Goal: Transaction & Acquisition: Purchase product/service

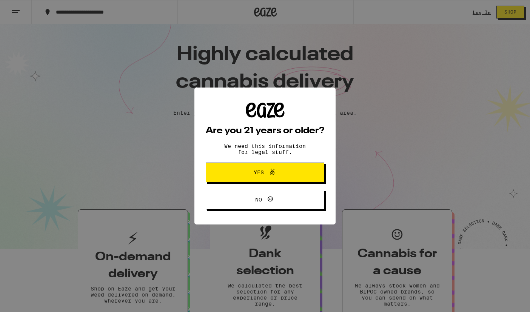
click at [261, 175] on span "Yes" at bounding box center [259, 172] width 10 height 5
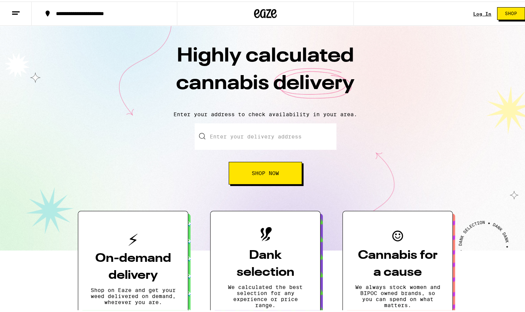
click at [252, 137] on input "Enter your delivery address" at bounding box center [265, 135] width 142 height 26
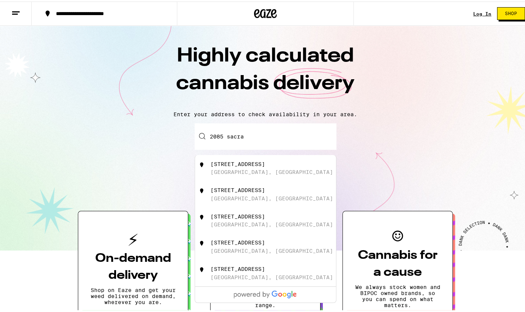
click at [253, 170] on div "San Francisco, CA" at bounding box center [271, 171] width 122 height 6
type input "2085 Sacramento Street, San Francisco, CA"
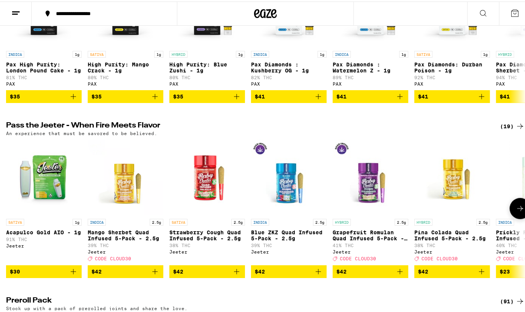
scroll to position [1736, 0]
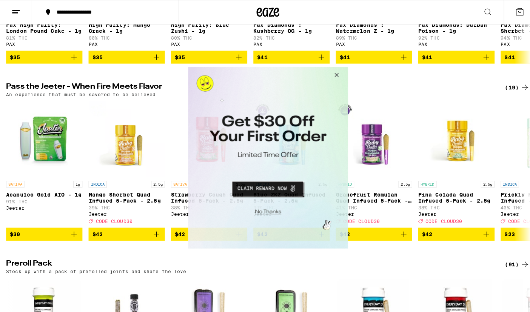
click at [335, 75] on button "Close Modal" at bounding box center [333, 76] width 20 height 18
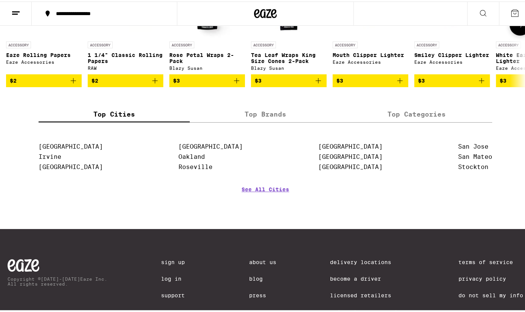
scroll to position [3415, 0]
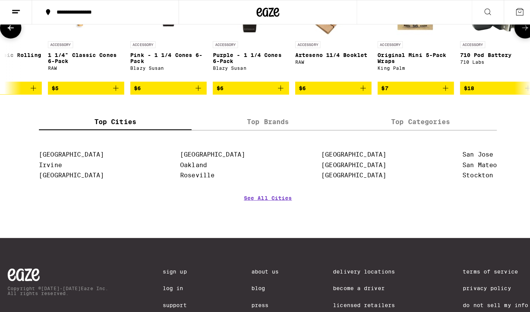
scroll to position [0, 1019]
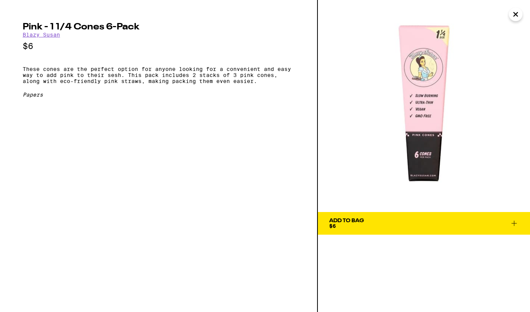
click at [517, 14] on icon "Close" at bounding box center [516, 14] width 4 height 4
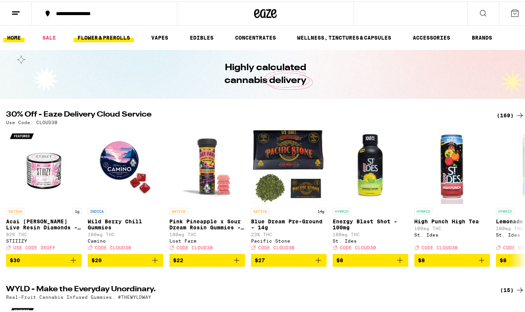
click at [107, 35] on link "FLOWER & PREROLLS" at bounding box center [104, 36] width 60 height 9
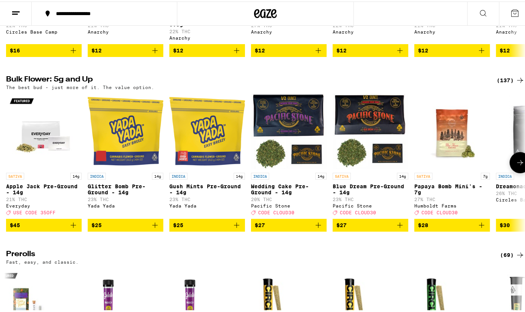
scroll to position [193, 0]
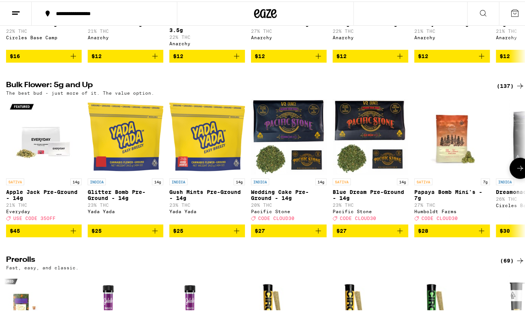
drag, startPoint x: 512, startPoint y: 175, endPoint x: 469, endPoint y: 254, distance: 89.7
click at [509, 88] on div "(137)" at bounding box center [510, 84] width 28 height 9
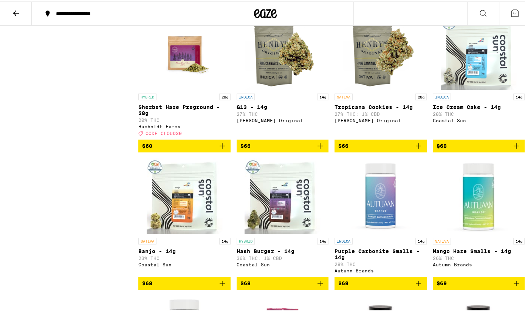
scroll to position [2857, 0]
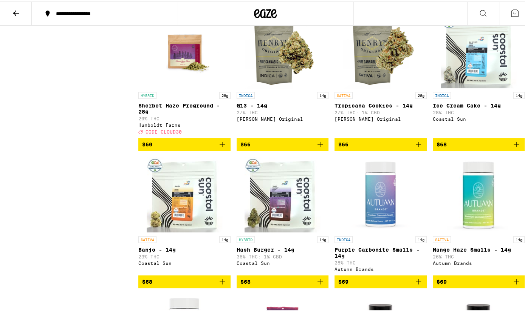
click at [193, 87] on img "Open page for Sherbet Haze Preground - 28g from Humboldt Farms" at bounding box center [185, 49] width 76 height 76
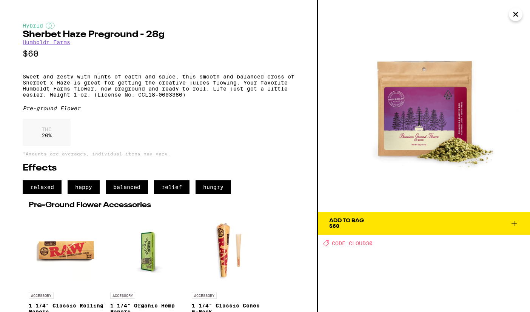
click at [517, 223] on icon at bounding box center [514, 223] width 9 height 9
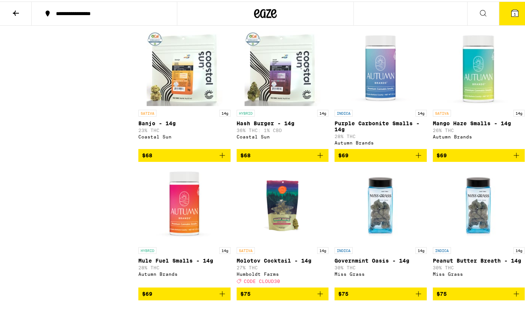
scroll to position [2914, 0]
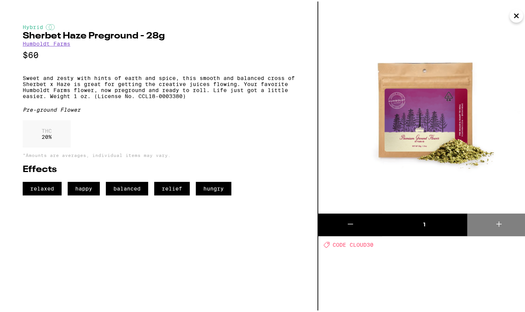
scroll to position [2857, 0]
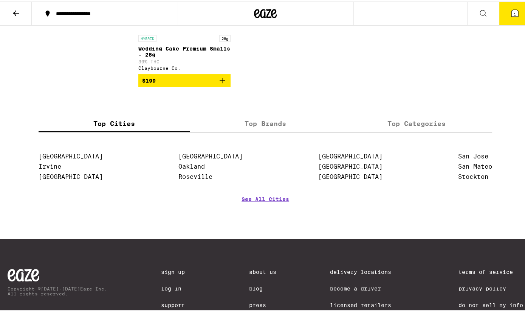
scroll to position [4820, 0]
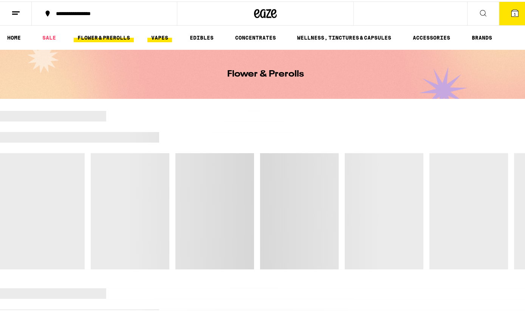
click at [165, 33] on link "VAPES" at bounding box center [159, 36] width 25 height 9
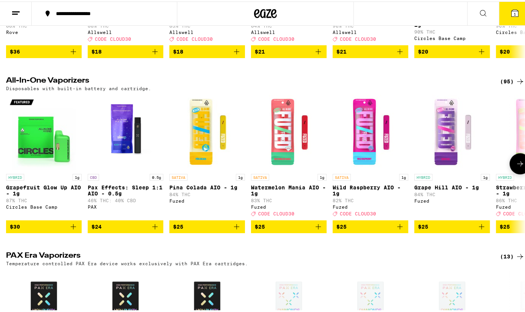
scroll to position [366, 0]
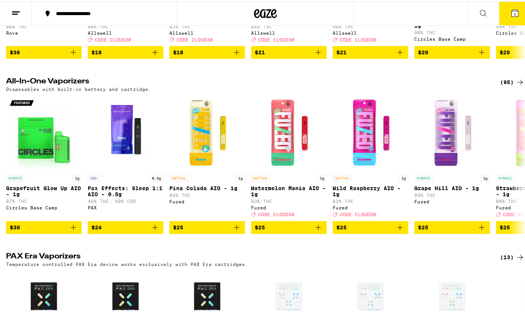
click at [509, 84] on div "Vaporizer Cartridges - 0.5g (1) 0.5 gram oil cartridges. Use with any 510-compa…" at bounding box center [265, 287] width 530 height 1097
click at [503, 85] on div "(95)" at bounding box center [512, 80] width 25 height 9
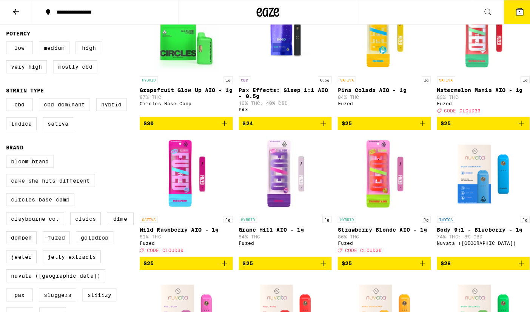
scroll to position [112, 0]
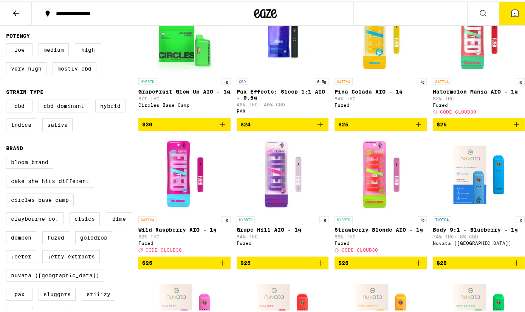
click at [378, 177] on img "Open page for Strawberry Blonde AIO - 1g from Fuzed" at bounding box center [381, 174] width 76 height 76
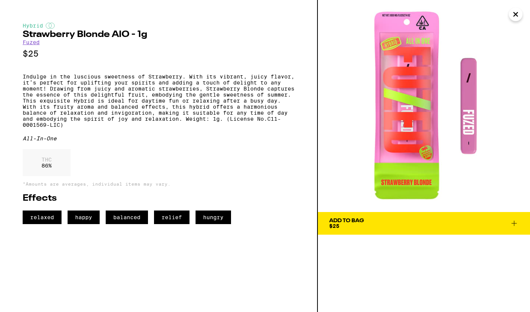
click at [515, 223] on icon at bounding box center [514, 223] width 5 height 5
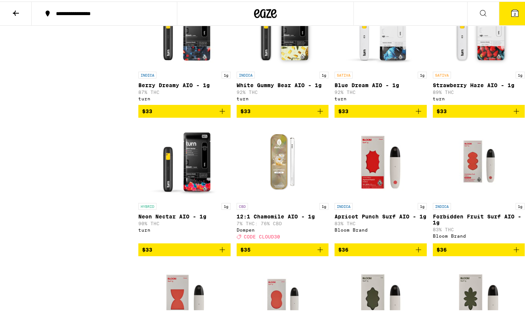
scroll to position [2163, 0]
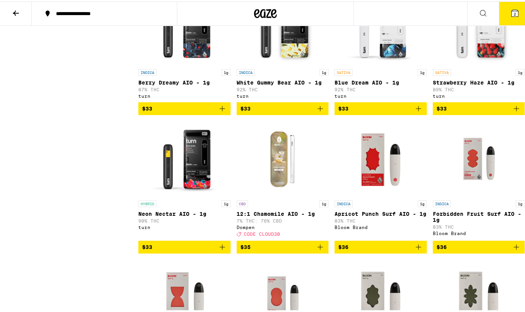
click at [468, 64] on img "Open page for Strawberry Haze AIO - 1g from turn" at bounding box center [478, 26] width 76 height 76
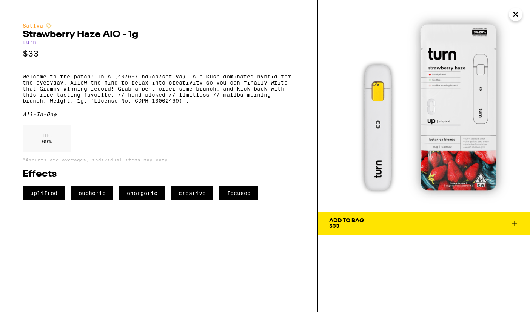
click at [518, 225] on icon at bounding box center [514, 223] width 9 height 9
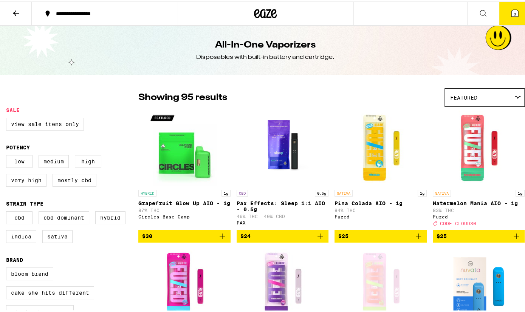
click at [511, 6] on button "3" at bounding box center [514, 11] width 32 height 23
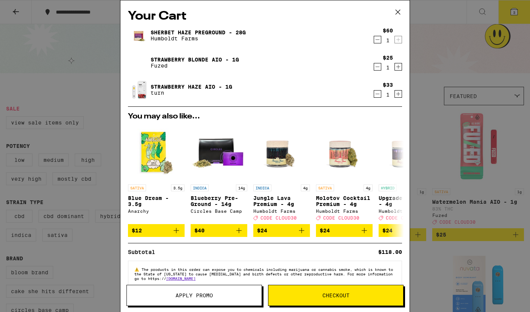
click at [374, 36] on icon "Decrement" at bounding box center [377, 39] width 7 height 9
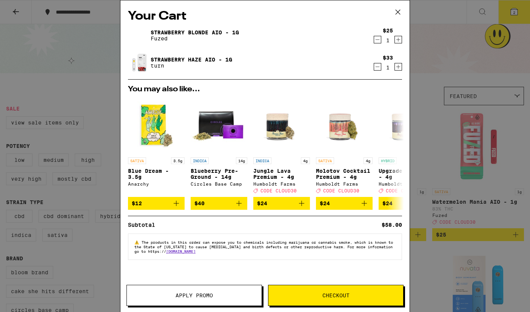
click at [400, 8] on icon at bounding box center [397, 11] width 11 height 11
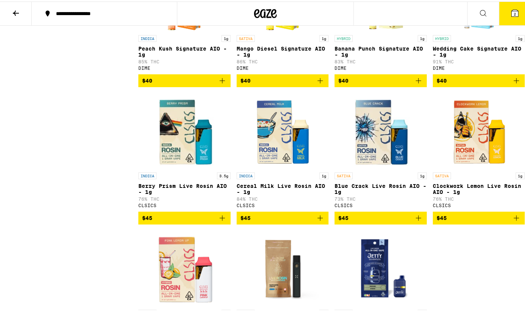
scroll to position [3016, 0]
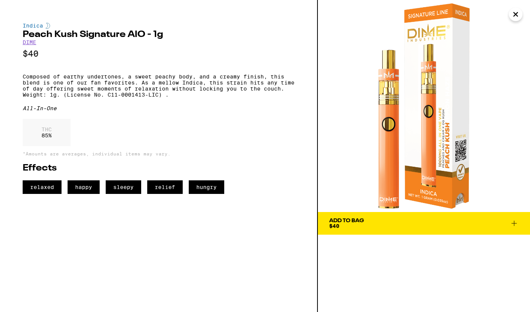
click at [513, 225] on icon at bounding box center [514, 223] width 9 height 9
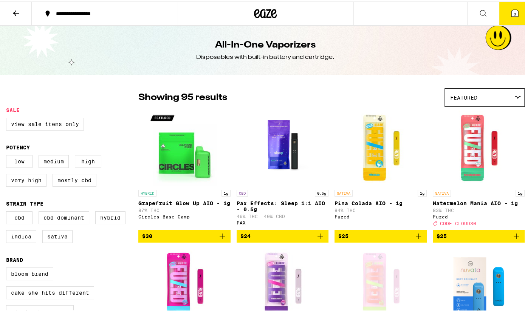
click at [514, 8] on button "3" at bounding box center [514, 11] width 32 height 23
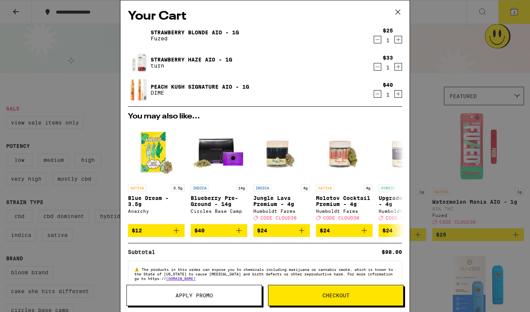
click at [265, 293] on div "Apply Promo Checkout" at bounding box center [265, 295] width 277 height 21
click at [320, 296] on span "Checkout" at bounding box center [335, 295] width 135 height 5
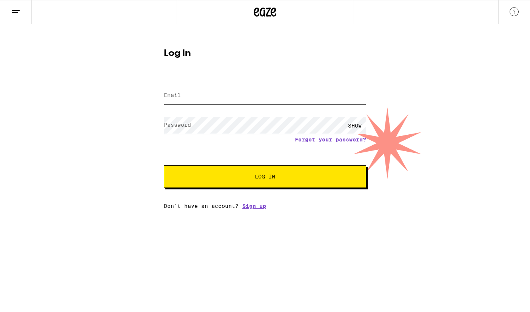
drag, startPoint x: 255, startPoint y: 95, endPoint x: 202, endPoint y: 94, distance: 52.5
click at [202, 94] on input "Email" at bounding box center [265, 95] width 202 height 17
type input "elisabeth.eckman@gmail.com"
click at [251, 182] on button "Log In" at bounding box center [265, 176] width 202 height 23
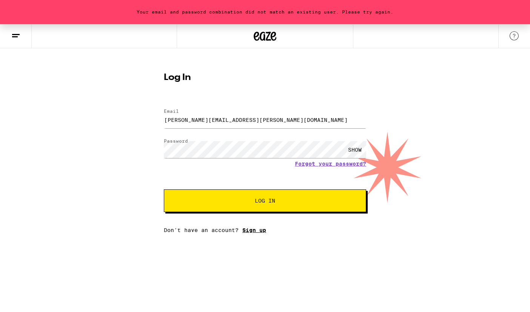
click at [253, 233] on link "Sign up" at bounding box center [254, 230] width 24 height 6
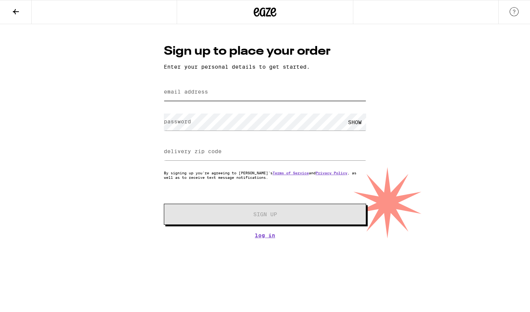
click at [214, 91] on input "email address" at bounding box center [265, 92] width 202 height 17
click at [175, 87] on input "email address" at bounding box center [265, 92] width 202 height 17
type input "elisabeth.eckman@gmail.com"
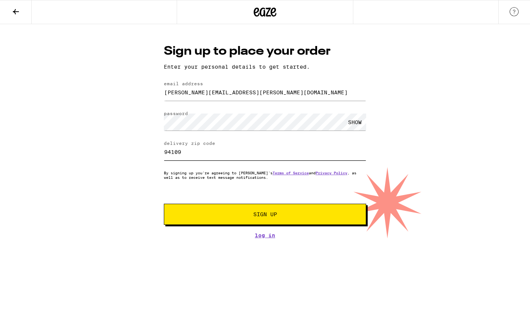
type input "94109"
click at [263, 220] on button "Sign Up" at bounding box center [265, 214] width 202 height 21
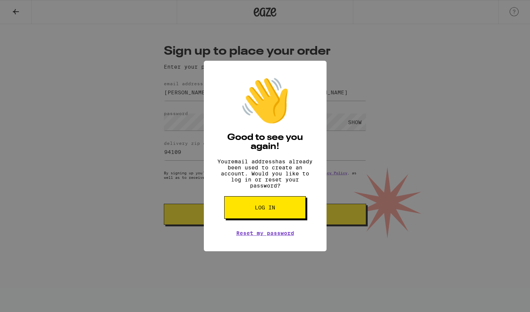
click at [204, 264] on div "👋 Good to see you again! Your email address has already been used to create an …" at bounding box center [265, 156] width 530 height 312
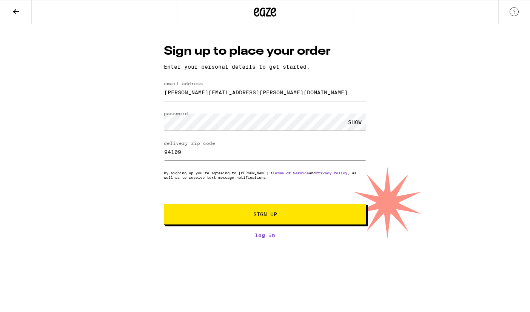
click at [208, 95] on input "elisabeth.eckman@gmail.com" at bounding box center [265, 92] width 202 height 17
type input "bansheebeeat@gmail.com"
click at [257, 216] on span "Sign Up" at bounding box center [265, 214] width 24 height 5
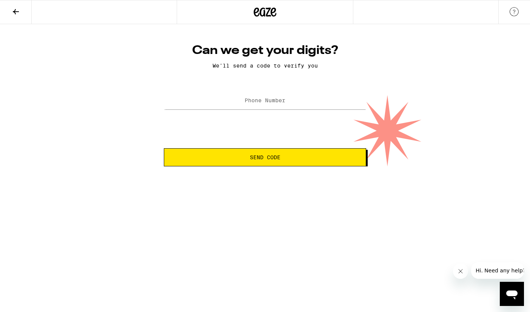
click at [262, 92] on div at bounding box center [265, 101] width 202 height 22
click at [262, 100] on label "Phone Number" at bounding box center [265, 100] width 41 height 6
type input "(203) 581-1590"
click at [285, 157] on span "Send Code" at bounding box center [265, 157] width 190 height 5
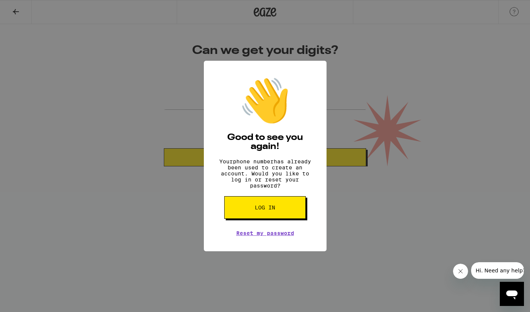
click at [375, 239] on div "👋 Good to see you again! Your phone number has already been used to create an a…" at bounding box center [265, 156] width 530 height 312
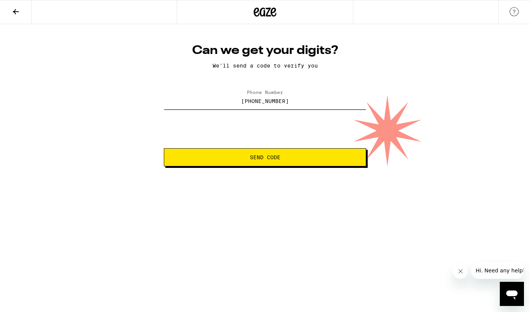
click at [283, 102] on input "(203) 581-1590" at bounding box center [265, 101] width 202 height 17
type input "(203) 858-8475"
click at [304, 160] on span "Send Code" at bounding box center [265, 157] width 190 height 5
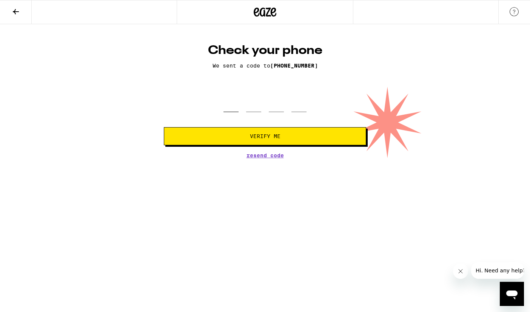
click at [227, 108] on input "tel" at bounding box center [231, 101] width 15 height 22
type input "8"
type input "4"
click at [252, 105] on input "4" at bounding box center [253, 101] width 15 height 22
type input "9"
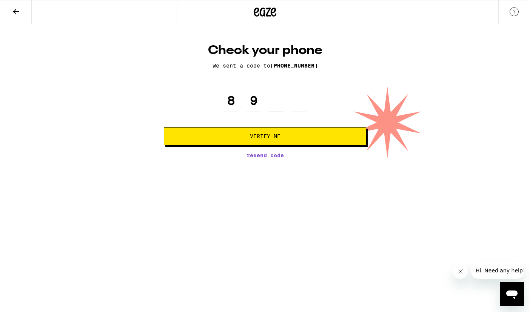
type input "4"
type input "0"
click at [263, 139] on span "Verify Me" at bounding box center [265, 136] width 31 height 5
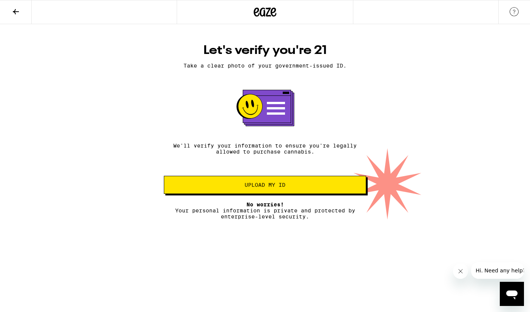
click at [253, 185] on span "Upload my ID" at bounding box center [265, 184] width 41 height 5
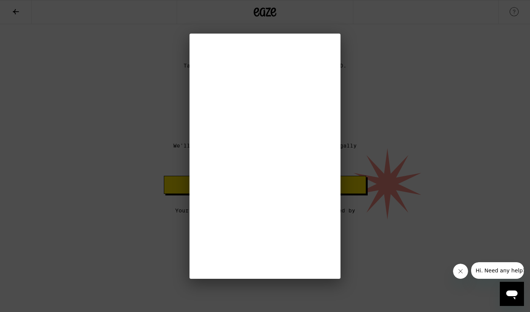
click at [6, 34] on div at bounding box center [265, 156] width 530 height 312
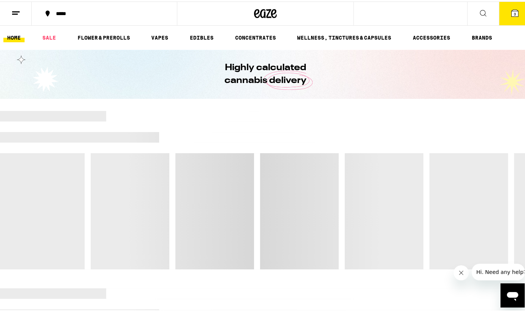
click at [512, 19] on button "3" at bounding box center [514, 11] width 32 height 23
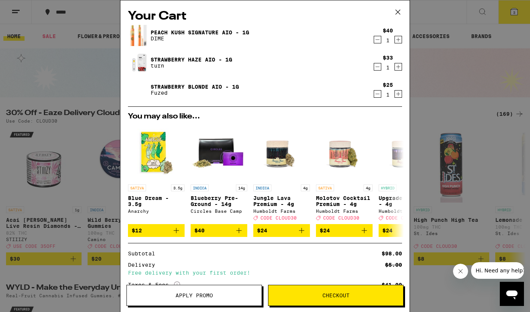
click at [441, 62] on div "Your Cart Peach Kush Signature AIO - 1g DIME $40 1 Strawberry Haze AIO - 1g tur…" at bounding box center [265, 156] width 530 height 312
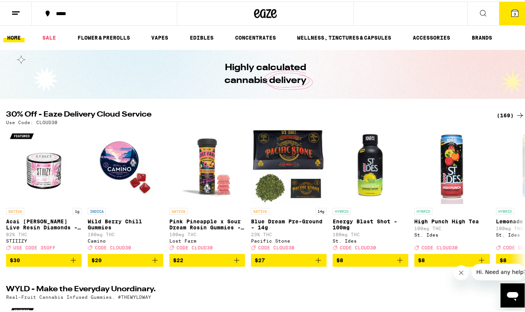
click at [515, 11] on button "3" at bounding box center [514, 11] width 32 height 23
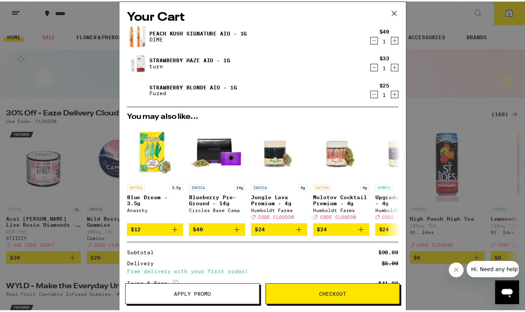
scroll to position [62, 0]
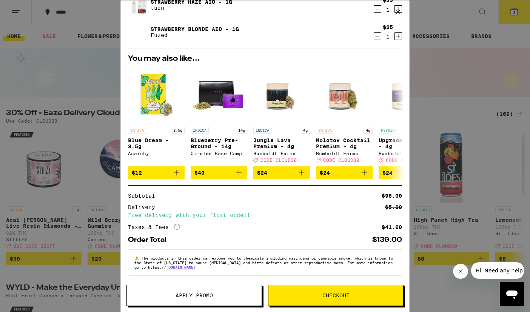
click at [335, 302] on button "Checkout" at bounding box center [336, 295] width 136 height 21
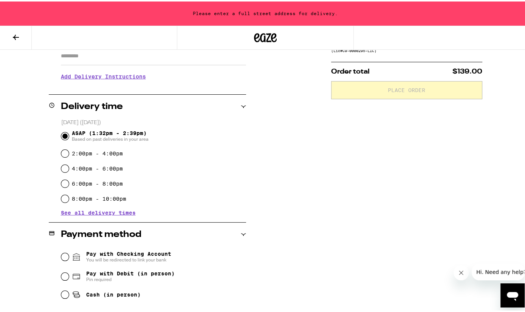
scroll to position [140, 0]
click at [165, 253] on span "Pay with Checking Account You will be redirected to link your bank" at bounding box center [128, 256] width 85 height 12
click at [69, 253] on input "Pay with Checking Account You will be redirected to link your bank" at bounding box center [65, 256] width 8 height 8
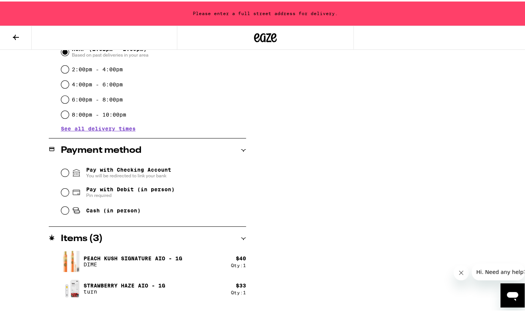
scroll to position [227, 0]
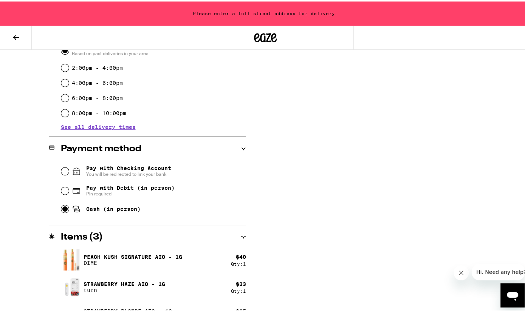
click at [62, 207] on input "Cash (in person)" at bounding box center [65, 208] width 8 height 8
radio input "true"
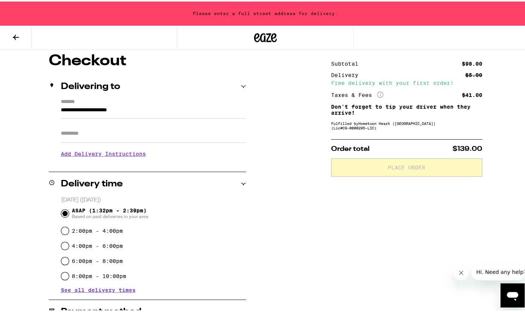
scroll to position [0, 0]
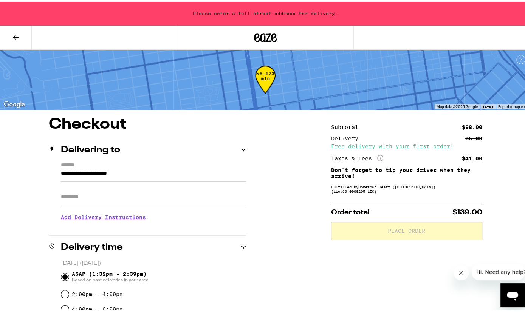
click at [150, 190] on input "Apt/Suite" at bounding box center [153, 196] width 185 height 18
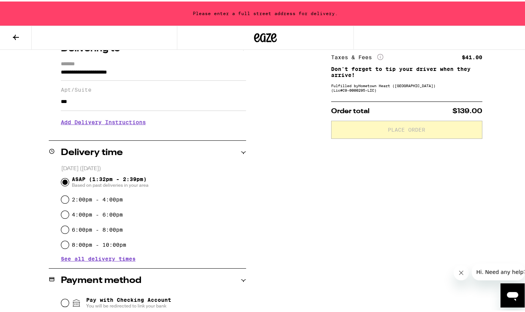
scroll to position [102, 0]
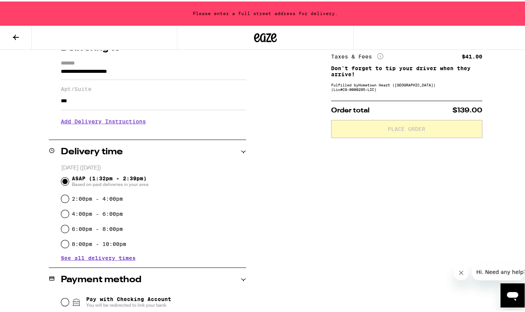
type input "***"
click at [372, 196] on div "Subtotal $98.00 Delivery $5.00 Free delivery with your first order! Taxes & Fee…" at bounding box center [406, 237] width 151 height 447
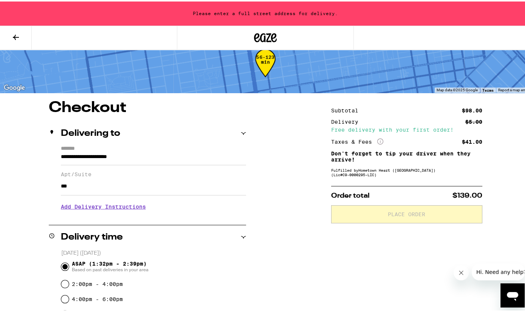
scroll to position [0, 0]
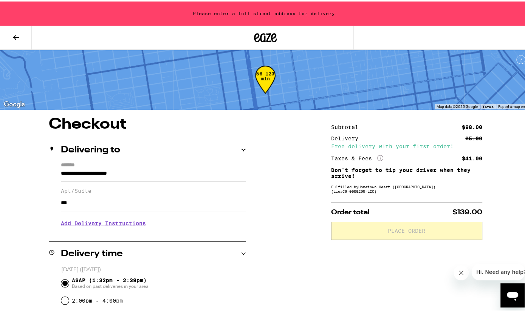
drag, startPoint x: 96, startPoint y: 196, endPoint x: 15, endPoint y: 204, distance: 81.6
click at [63, 282] on input "ASAP (1:32pm - 2:39pm) Based on past deliveries in your area" at bounding box center [65, 282] width 8 height 8
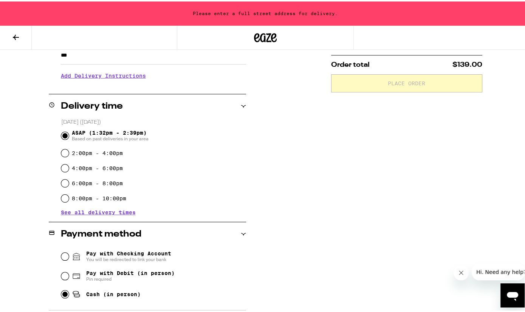
scroll to position [166, 0]
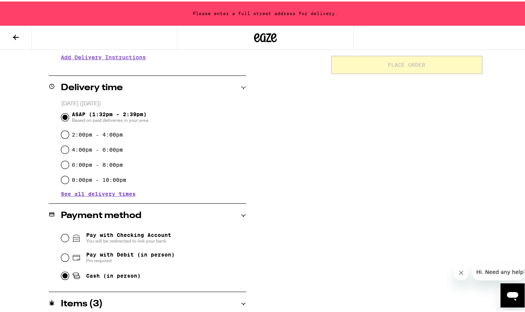
click at [65, 273] on input "Cash (in person)" at bounding box center [65, 275] width 8 height 8
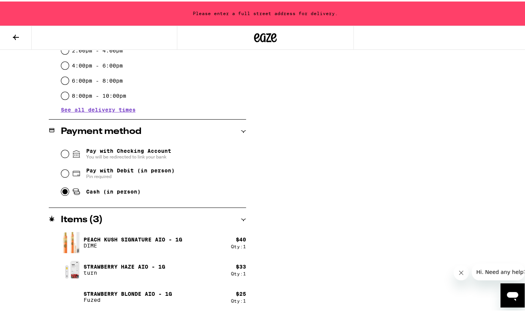
click at [461, 275] on icon "Close message from company" at bounding box center [460, 273] width 6 height 6
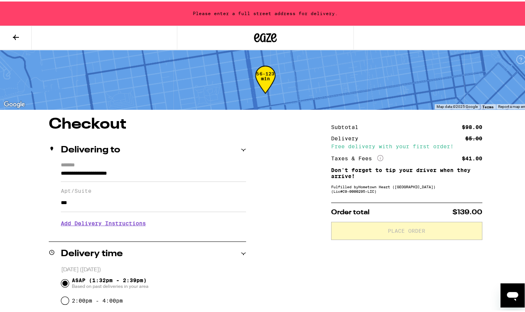
click at [91, 175] on input "**********" at bounding box center [153, 174] width 185 height 13
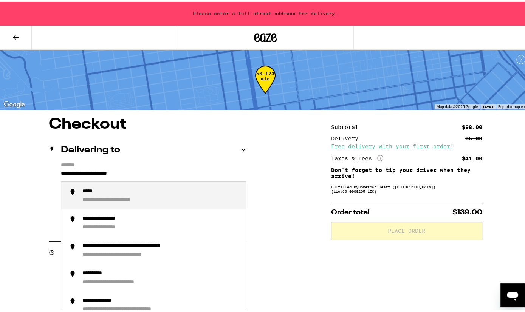
click at [141, 172] on input "**********" at bounding box center [153, 174] width 185 height 13
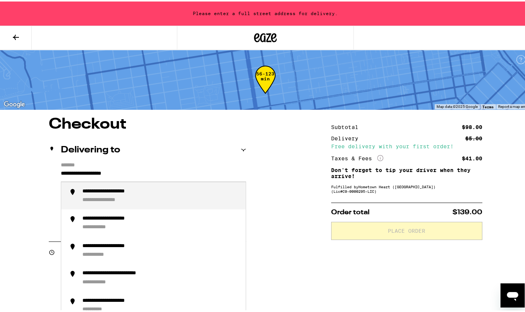
click at [140, 195] on div "**********" at bounding box center [160, 194] width 157 height 15
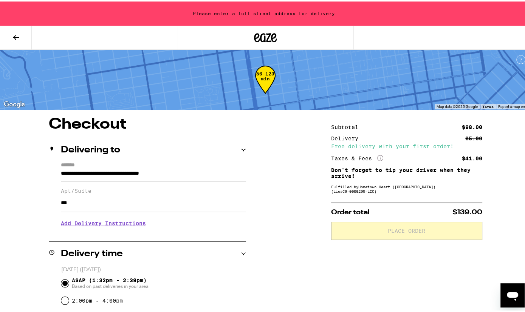
type input "**********"
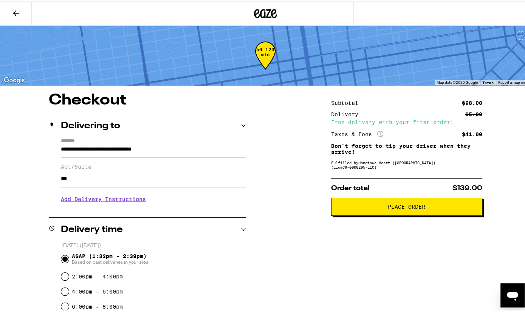
click at [415, 208] on span "Place Order" at bounding box center [405, 205] width 37 height 5
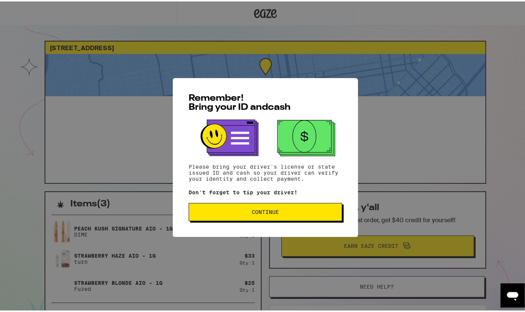
click at [303, 210] on span "Continue" at bounding box center [265, 210] width 140 height 5
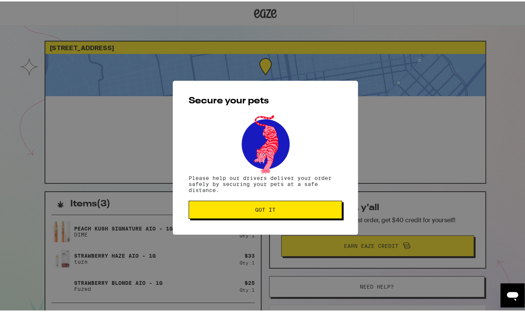
click at [303, 210] on span "Got it" at bounding box center [265, 208] width 140 height 5
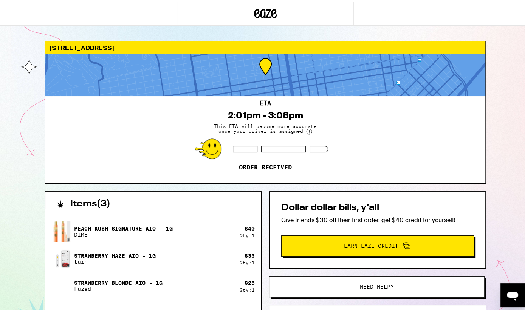
click at [512, 131] on div "2085 Sacramento St San Francisco 94109 ETA 2:01pm - 3:08pm This ETA will become…" at bounding box center [265, 206] width 530 height 412
click at [306, 130] on circle at bounding box center [308, 130] width 5 height 5
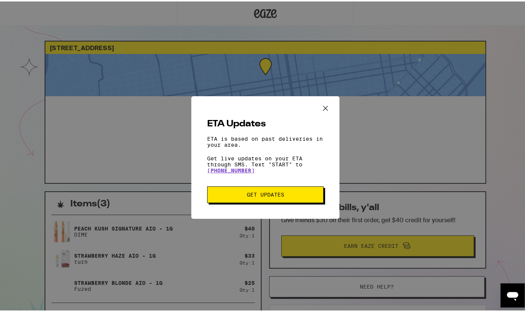
click at [322, 106] on icon "Close ETA information modal" at bounding box center [324, 106] width 11 height 11
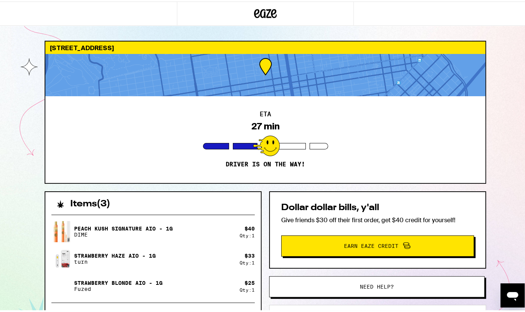
click at [20, 179] on div "2085 Sacramento St San Francisco 94109 ETA 27 min Driver is on the way! Items (…" at bounding box center [265, 206] width 530 height 412
click at [15, 206] on div "2085 Sacramento St San Francisco 94109 ETA 13 min Driver is on the way! Items (…" at bounding box center [265, 206] width 530 height 412
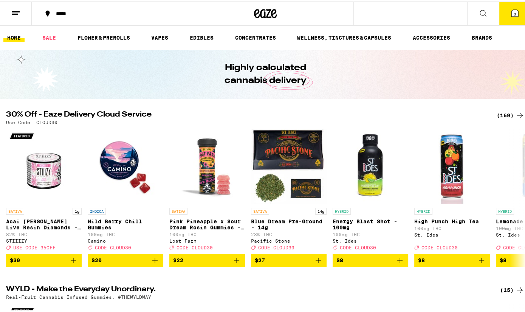
click at [516, 4] on button "3" at bounding box center [514, 11] width 32 height 23
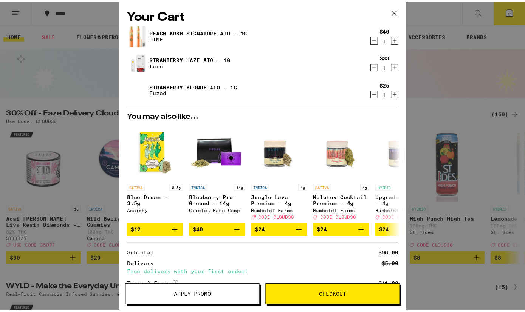
scroll to position [62, 0]
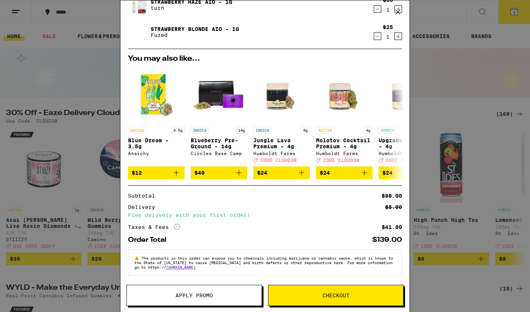
click at [183, 290] on button "Apply Promo" at bounding box center [195, 295] width 136 height 21
